Goal: Task Accomplishment & Management: Use online tool/utility

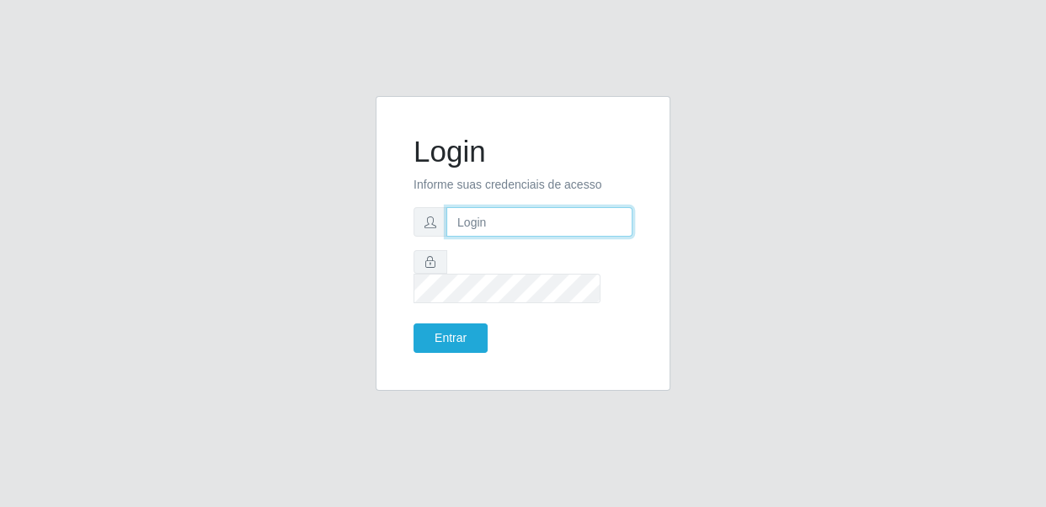
click at [558, 233] on input "text" at bounding box center [539, 221] width 186 height 29
type input "[EMAIL_ADDRESS][DOMAIN_NAME]"
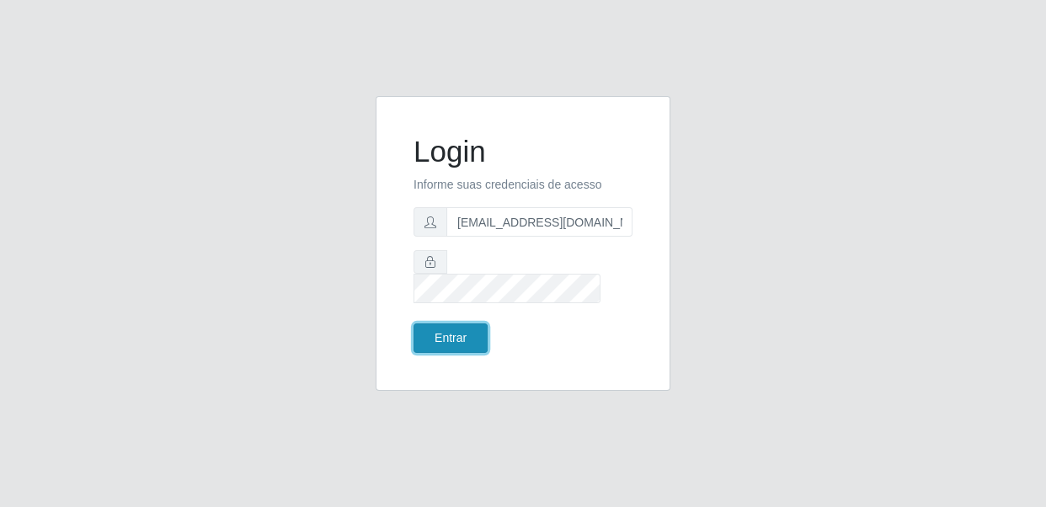
click at [431, 330] on button "Entrar" at bounding box center [450, 337] width 74 height 29
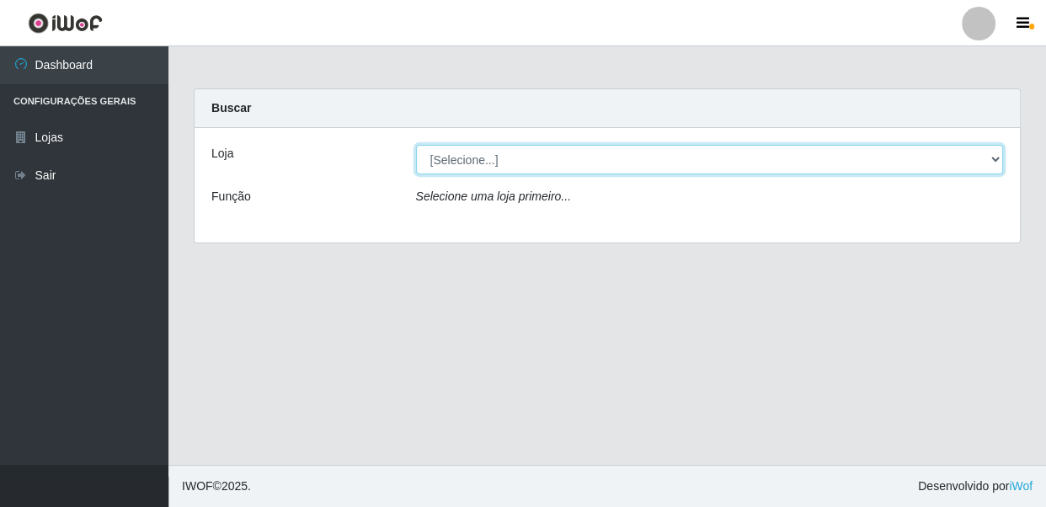
click at [528, 162] on select "[Selecione...] SUPER SHOW - Coophab" at bounding box center [710, 159] width 588 height 29
select select "146"
click at [416, 145] on select "[Selecione...] SUPER SHOW - Coophab" at bounding box center [710, 159] width 588 height 29
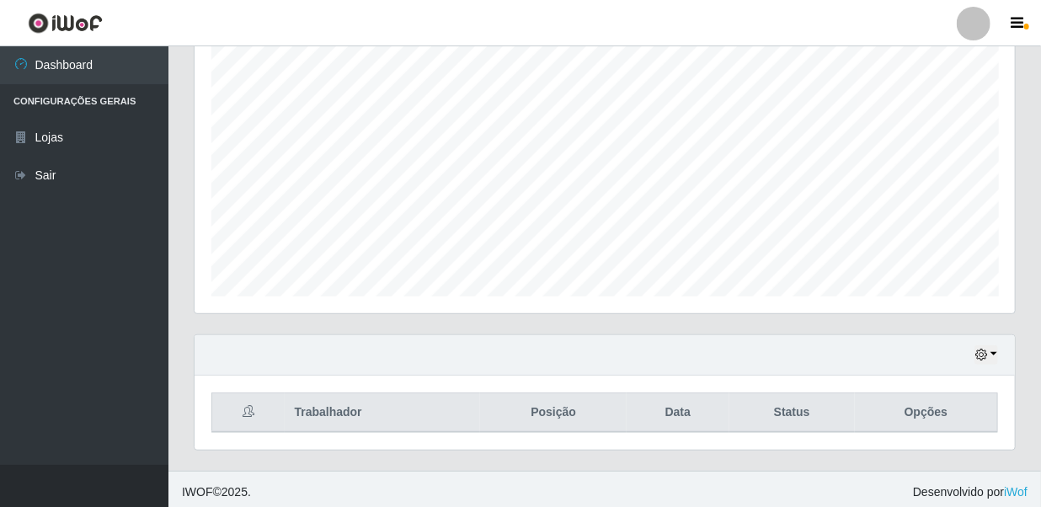
scroll to position [311, 0]
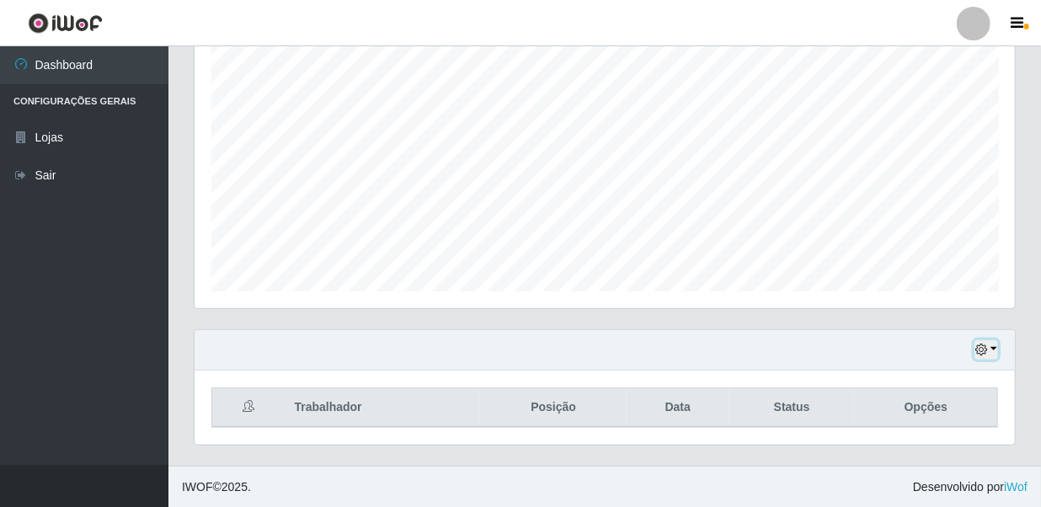
click at [978, 349] on icon "button" at bounding box center [981, 350] width 12 height 12
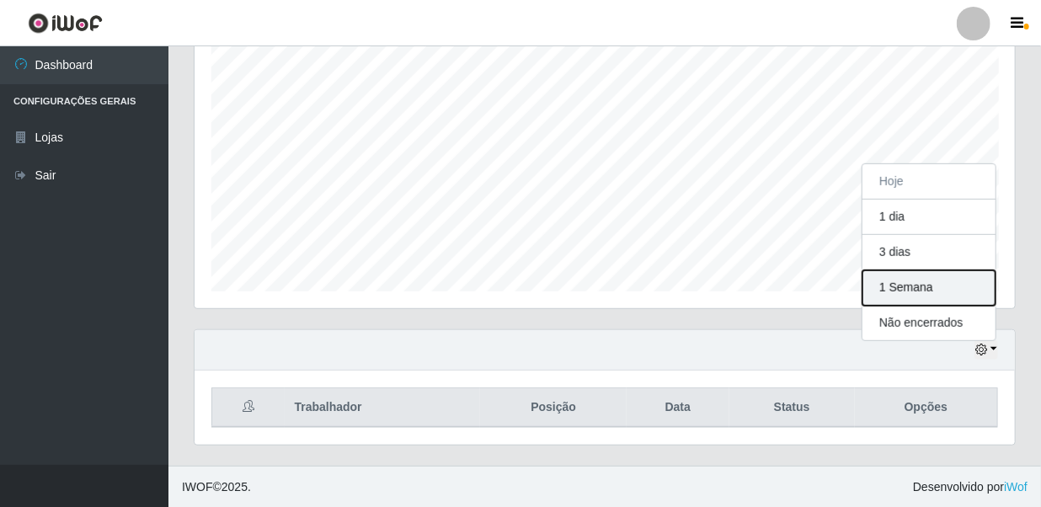
click at [914, 289] on button "1 Semana" at bounding box center [928, 287] width 133 height 35
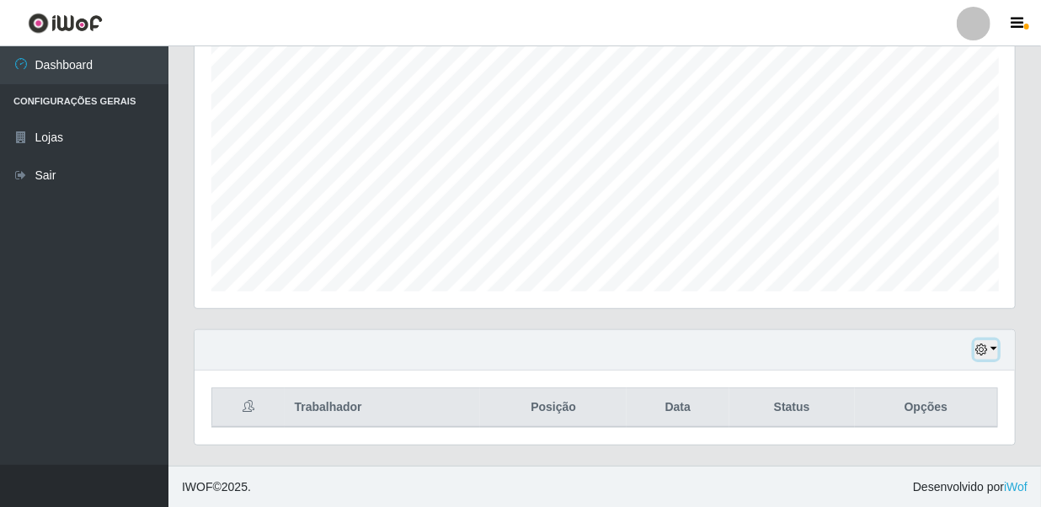
click at [984, 341] on button "button" at bounding box center [986, 349] width 24 height 19
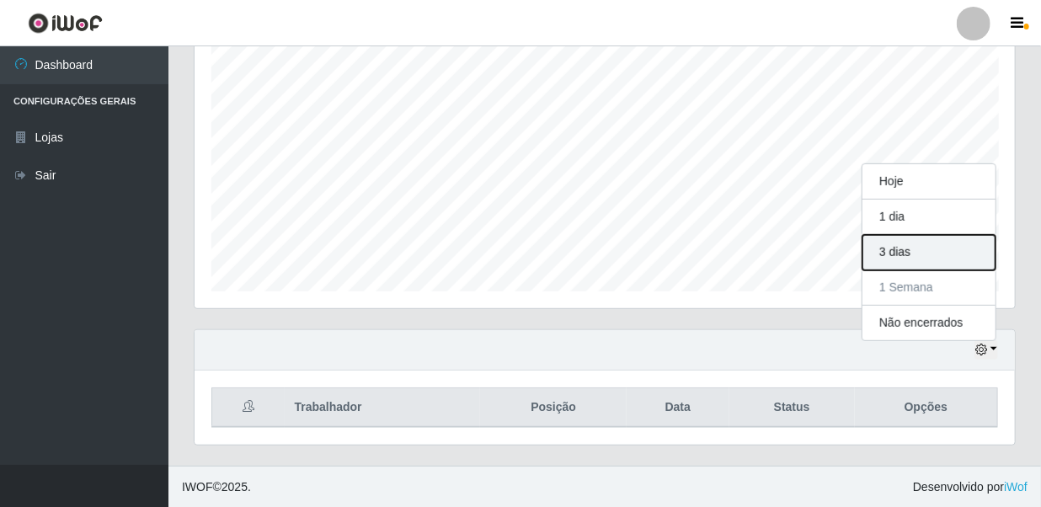
click at [949, 252] on button "3 dias" at bounding box center [928, 252] width 133 height 35
